Goal: Information Seeking & Learning: Learn about a topic

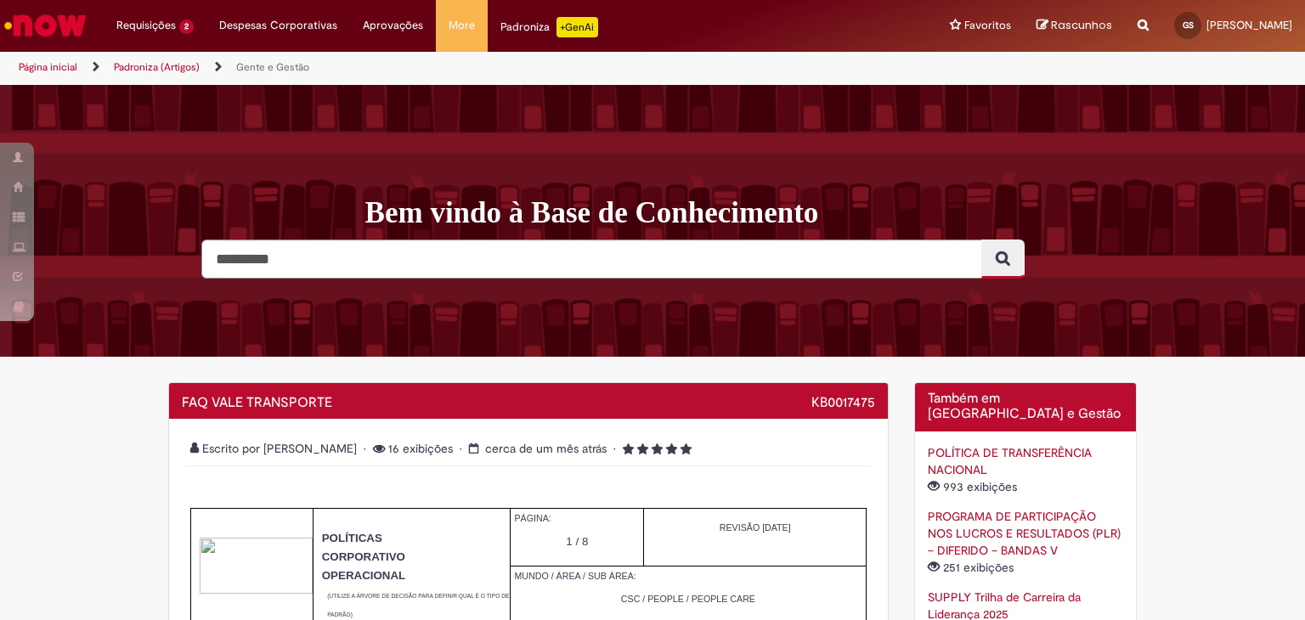
scroll to position [3497, 0]
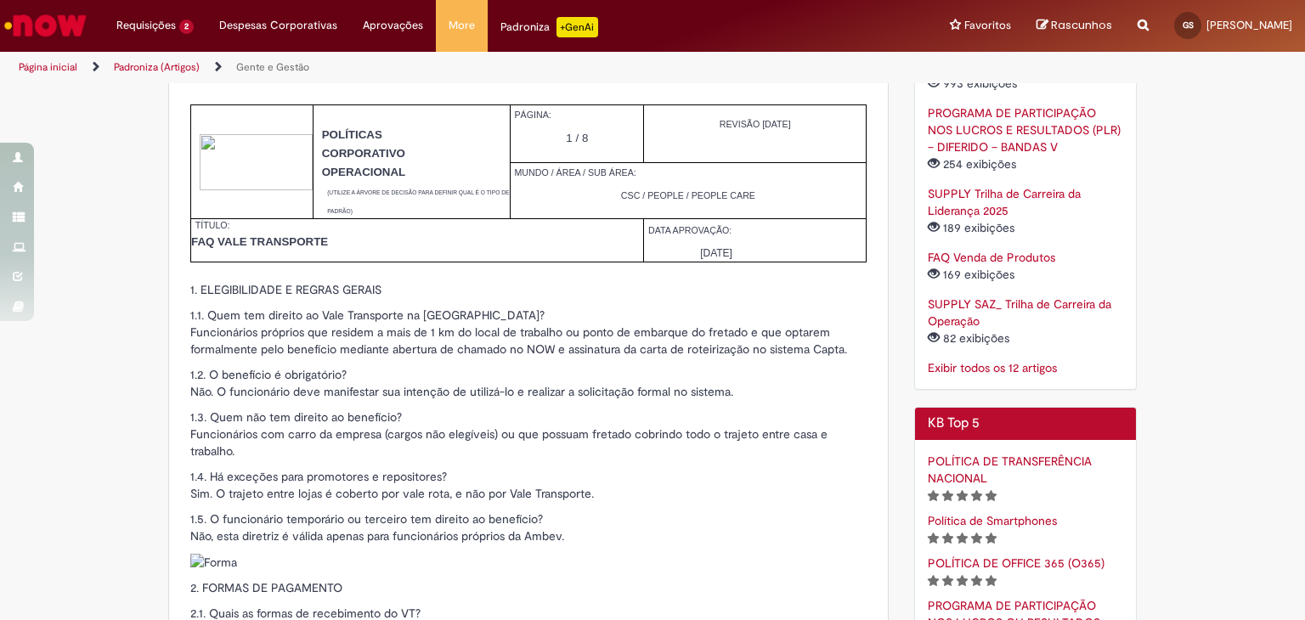
scroll to position [680, 0]
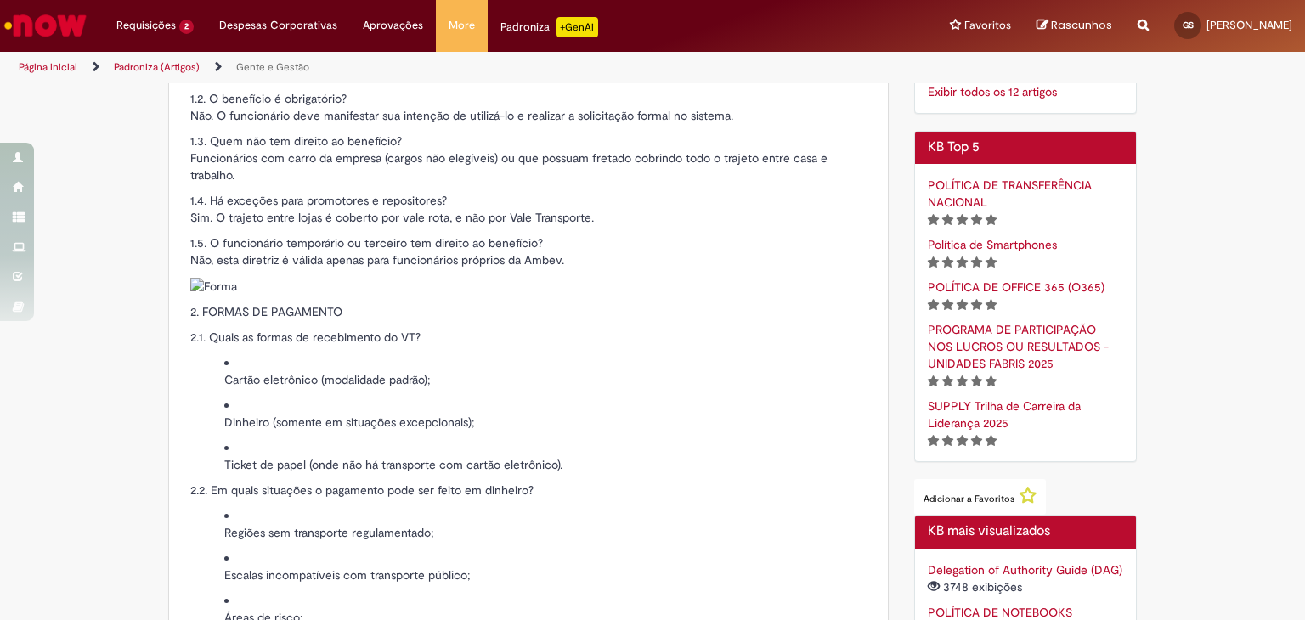
click at [433, 184] on div "1. ELEGIBILIDADE E REGRAS GERAIS 1.1. Quem tem direito ao Vale Transporte na [G…" at bounding box center [528, 375] width 676 height 741
click at [522, 162] on p "1.3. Quem não tem direito ao benefício? Funcionários com carro da empresa (carg…" at bounding box center [528, 158] width 676 height 51
click at [656, 167] on p "1.3. Quem não tem direito ao benefício? Funcionários com carro da empresa (carg…" at bounding box center [528, 158] width 676 height 51
click at [674, 157] on p "1.3. Quem não tem direito ao benefício? Funcionários com carro da empresa (carg…" at bounding box center [528, 158] width 676 height 51
click at [662, 241] on p "1.5. O funcionário temporário ou terceiro tem direito ao benefício? Não, esta d…" at bounding box center [528, 252] width 676 height 34
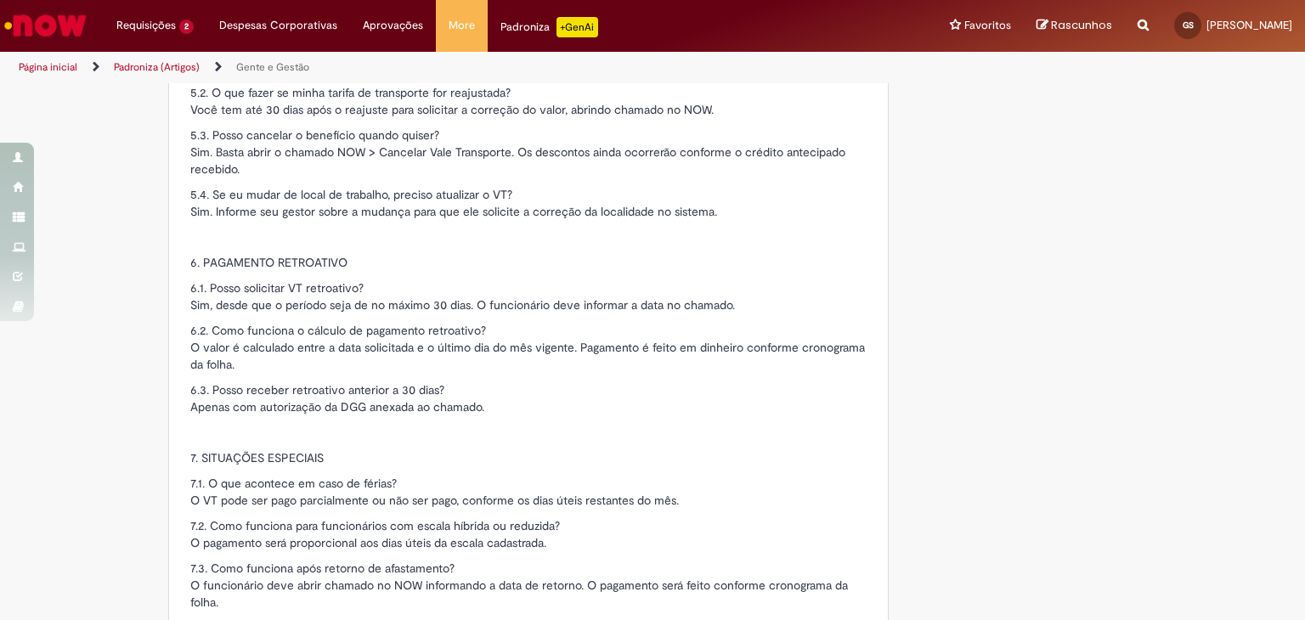
scroll to position [2124, 0]
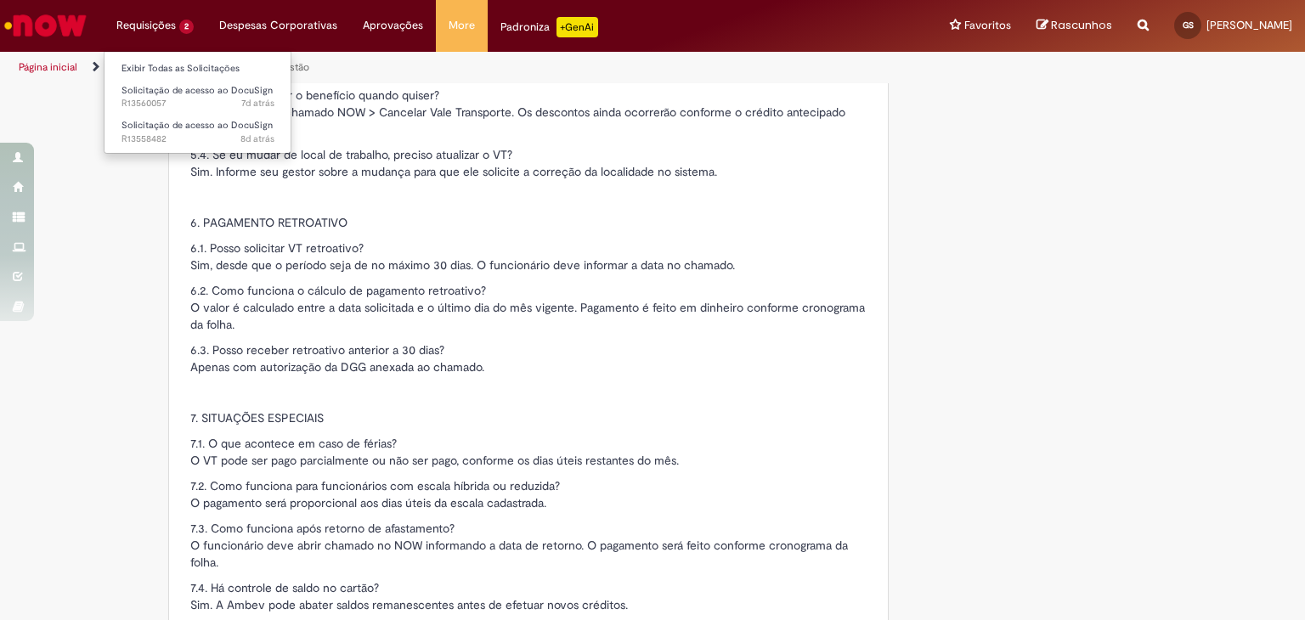
click at [195, 28] on li "Requisições 2 Exibir Todas as Solicitações Solicitação de acesso ao DocuSign 7d…" at bounding box center [155, 25] width 103 height 51
click at [144, 33] on li "Requisições 2 Exibir Todas as Solicitações Solicitação de acesso ao DocuSign 7d…" at bounding box center [155, 25] width 103 height 51
click at [148, 25] on li "Requisições 2 Exibir Todas as Solicitações Solicitação de acesso ao DocuSign 7d…" at bounding box center [155, 25] width 103 height 51
click at [163, 28] on li "Requisições 2 Exibir Todas as Solicitações Solicitação de acesso ao DocuSign 7d…" at bounding box center [155, 25] width 103 height 51
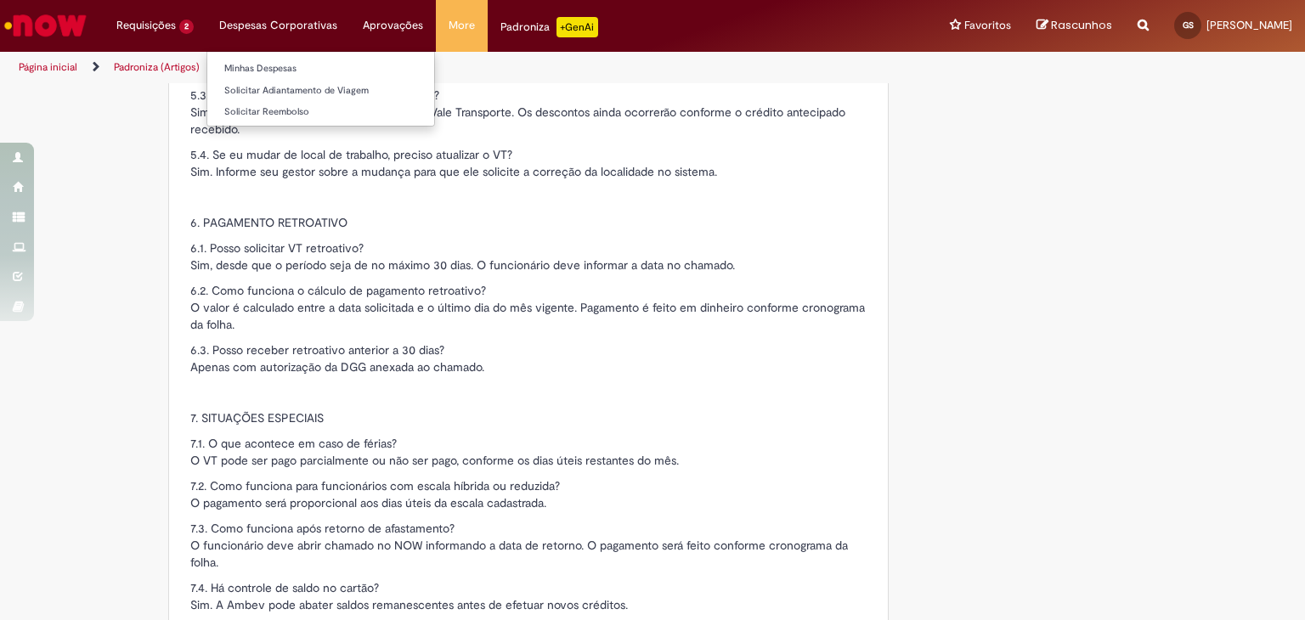
click at [257, 28] on li "Despesas Corporativas Minhas Despesas Solicitar Adiantamento de Viagem Solicita…" at bounding box center [278, 25] width 144 height 51
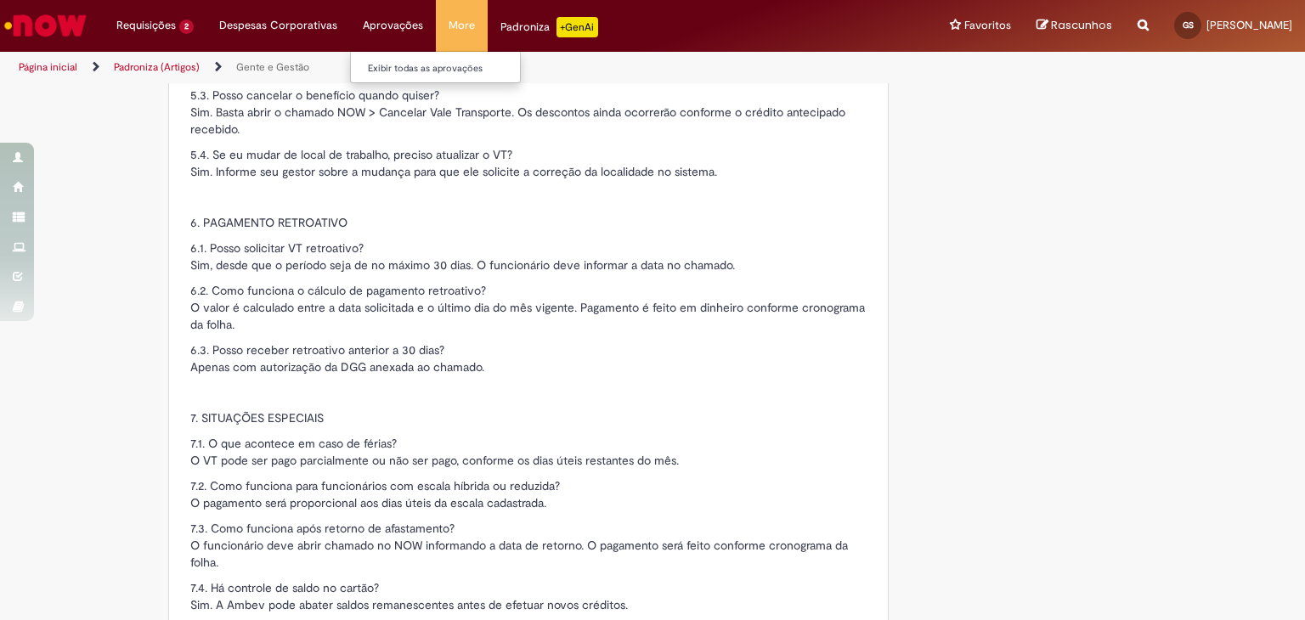
click at [387, 28] on li "Aprovações Exibir todas as aprovações" at bounding box center [393, 25] width 86 height 51
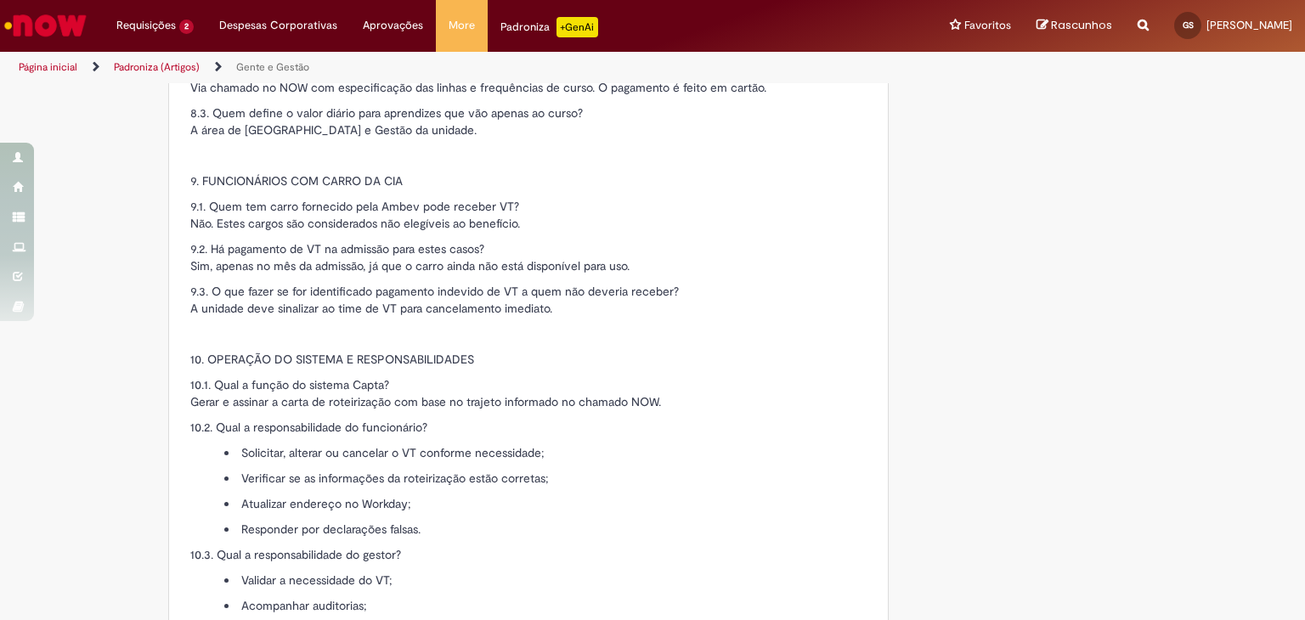
scroll to position [2889, 0]
